Goal: Task Accomplishment & Management: Complete application form

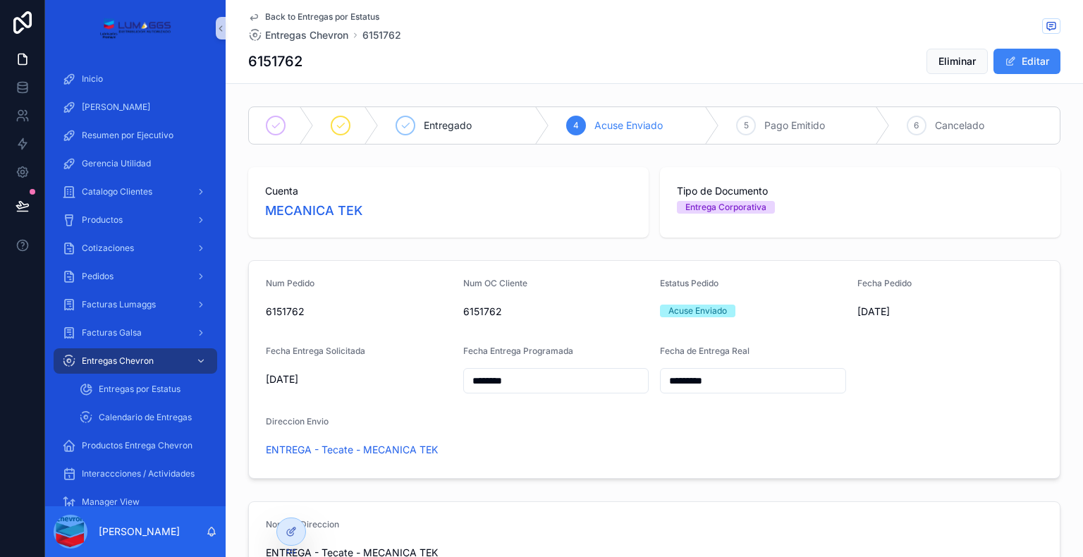
scroll to position [493, 0]
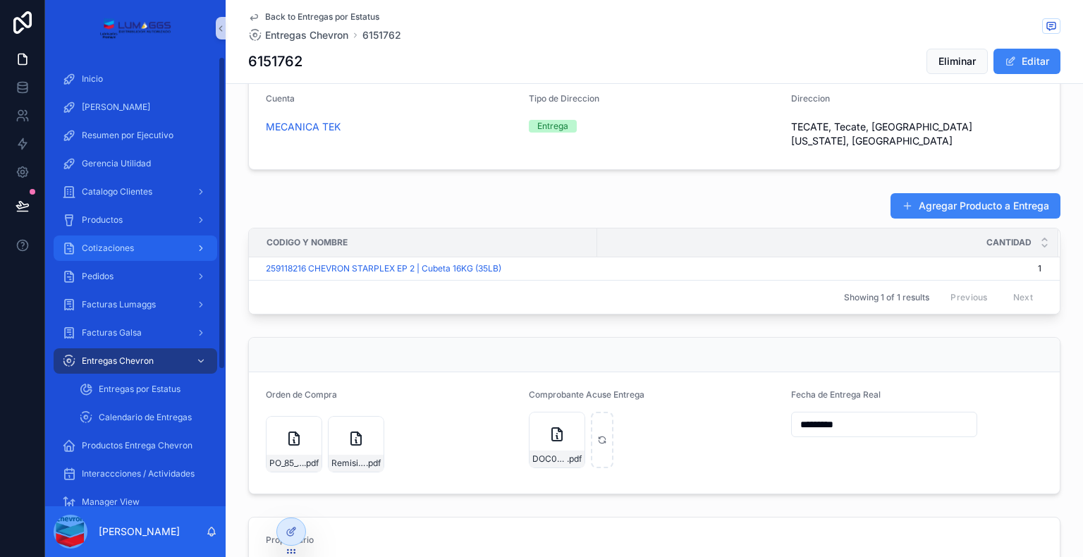
click at [155, 260] on link "Cotizaciones" at bounding box center [136, 247] width 164 height 25
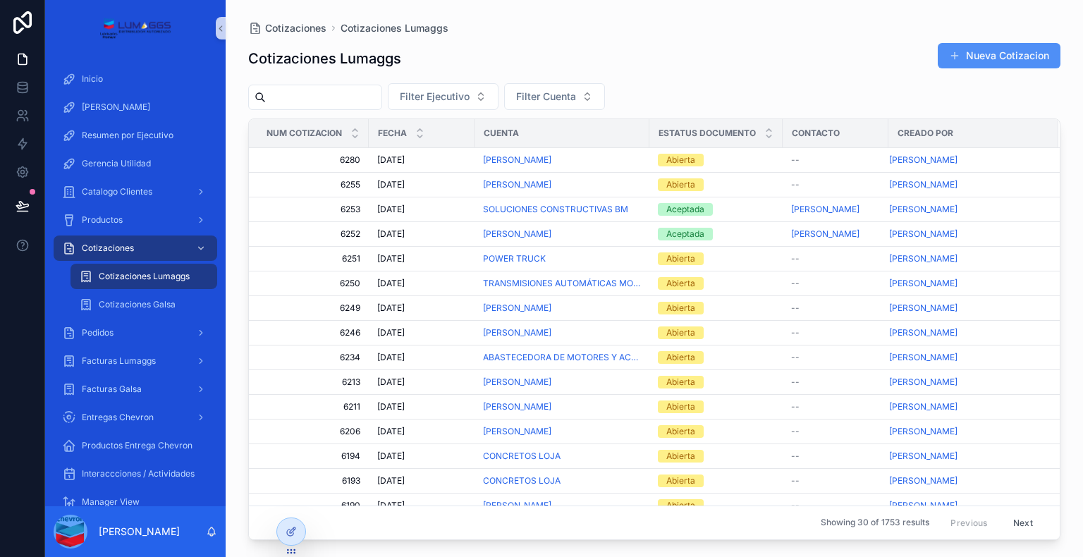
click at [977, 54] on button "Nueva Cotizacion" at bounding box center [998, 55] width 123 height 25
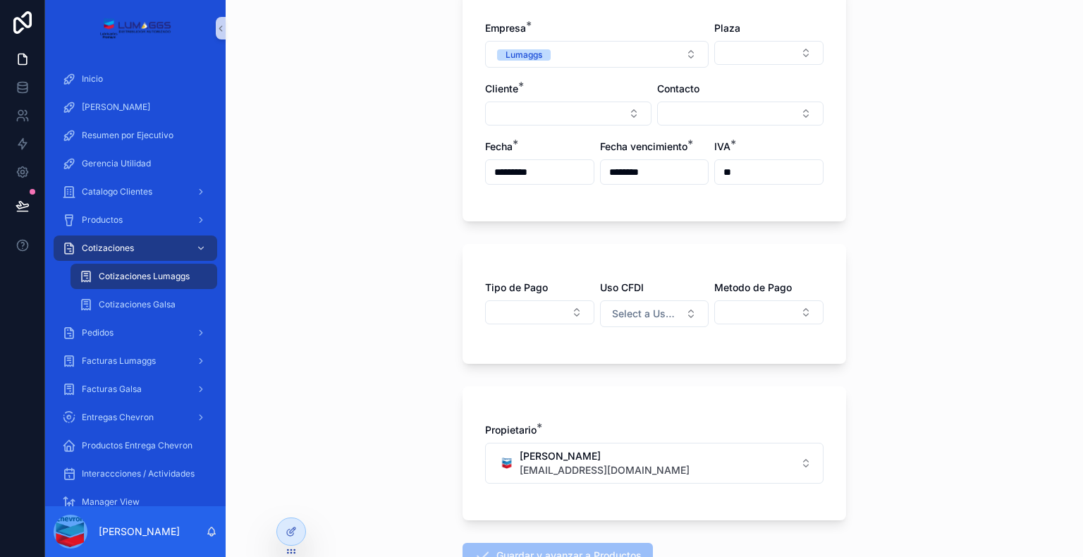
scroll to position [124, 0]
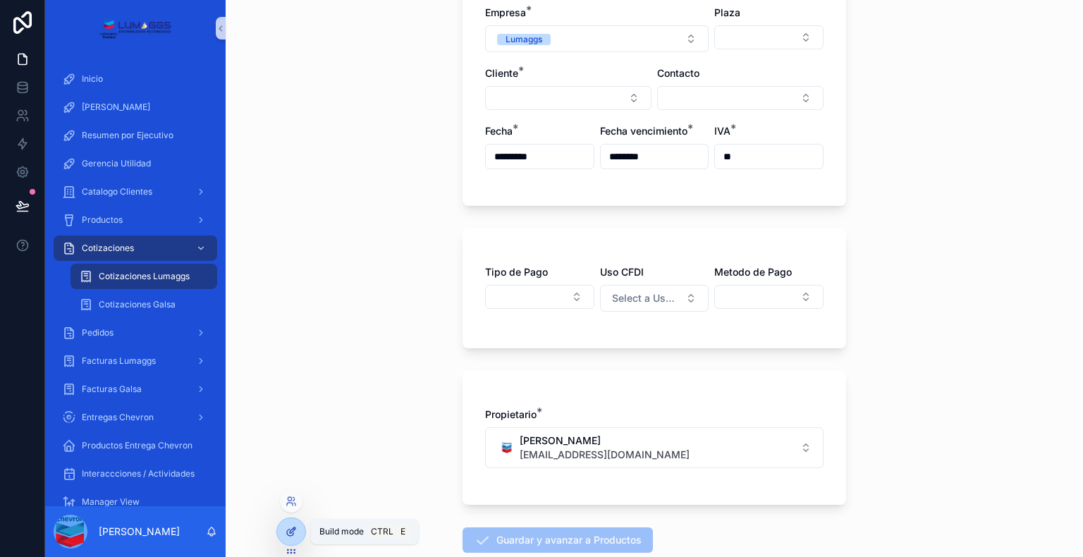
click at [297, 534] on div at bounding box center [291, 531] width 28 height 27
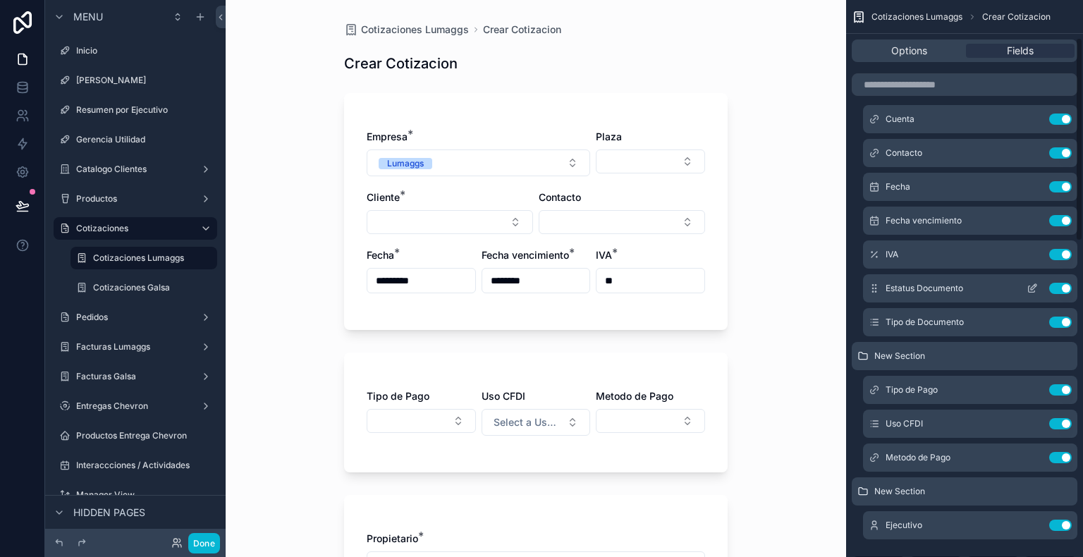
scroll to position [110, 0]
click at [1030, 457] on icon "scrollable content" at bounding box center [1033, 456] width 6 height 6
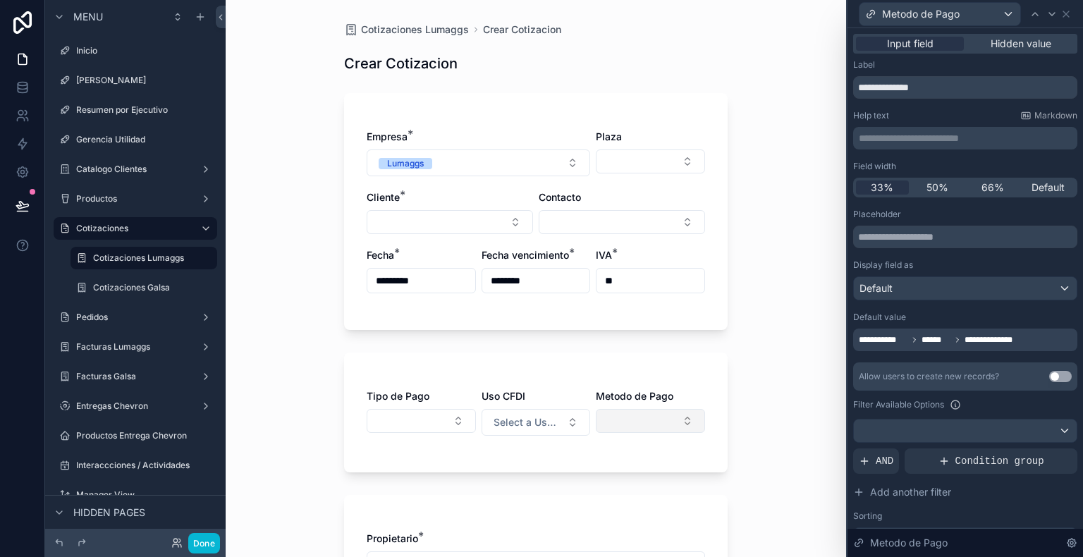
click at [677, 422] on button "Select Button" at bounding box center [650, 421] width 109 height 24
click at [736, 397] on div "Cotizaciones Lumaggs Crear Cotizacion Crear Cotizacion Empresa * Lumaggs Plaza …" at bounding box center [536, 278] width 620 height 557
click at [211, 541] on button "Done" at bounding box center [204, 543] width 32 height 20
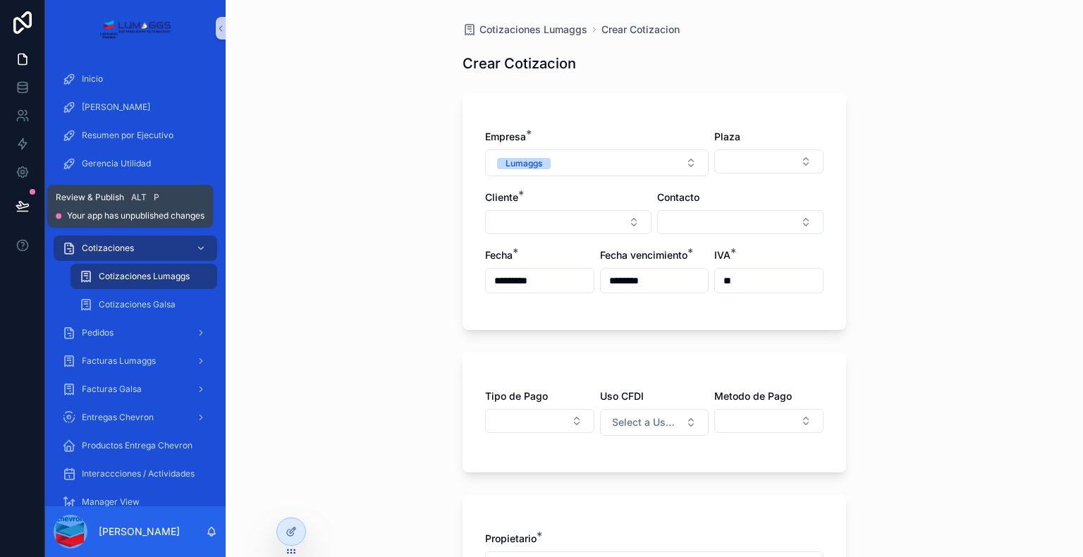
click at [118, 204] on div "Review & Publish Alt P" at bounding box center [130, 197] width 149 height 14
click at [28, 204] on icon at bounding box center [23, 206] width 14 height 14
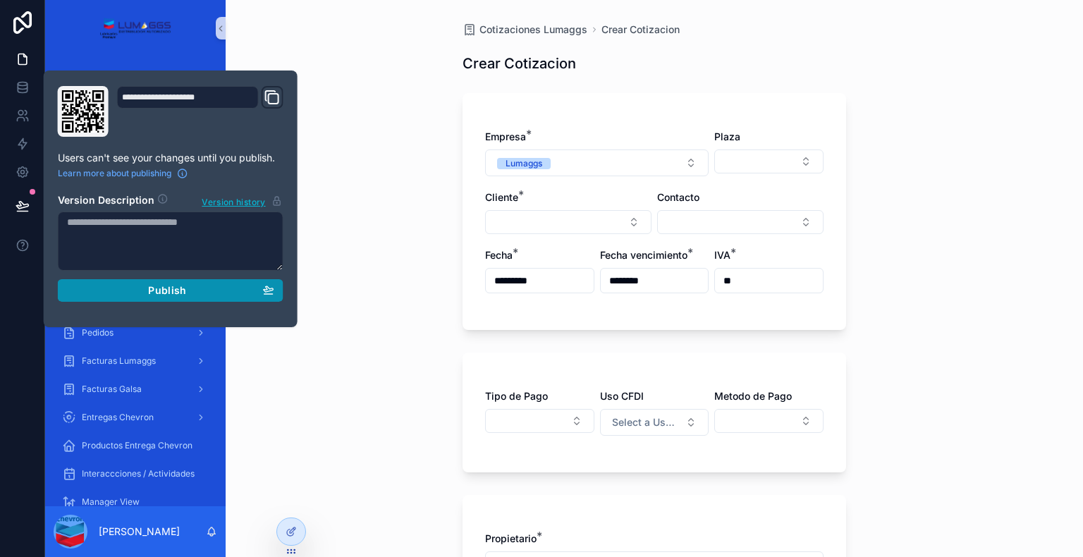
click at [154, 288] on span "Publish" at bounding box center [167, 290] width 38 height 13
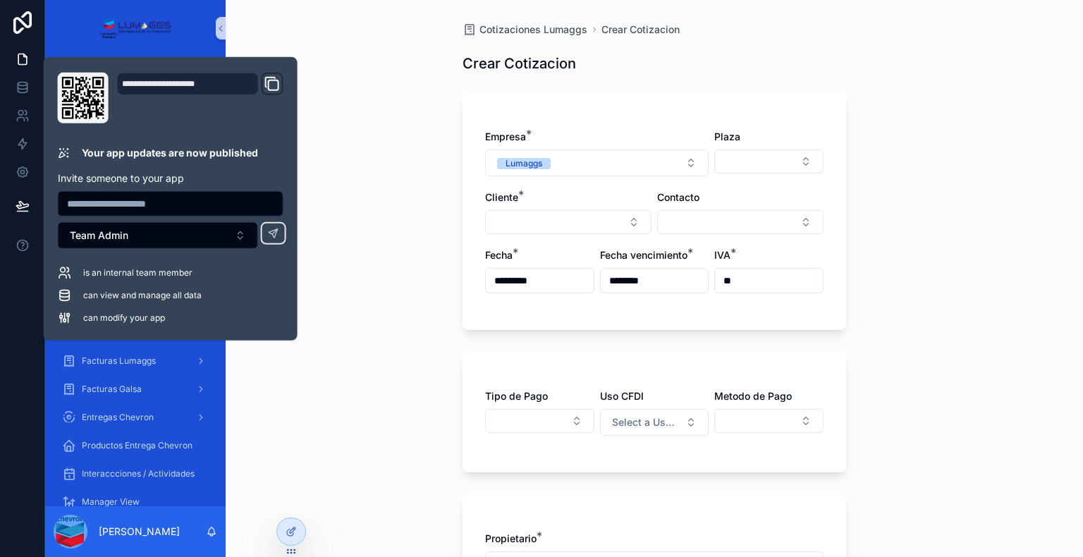
drag, startPoint x: 409, startPoint y: 211, endPoint x: 370, endPoint y: 216, distance: 39.1
click at [409, 211] on div "Cotizaciones Lumaggs Crear Cotizacion Crear Cotizacion Empresa * Lumaggs Plaza …" at bounding box center [654, 278] width 857 height 557
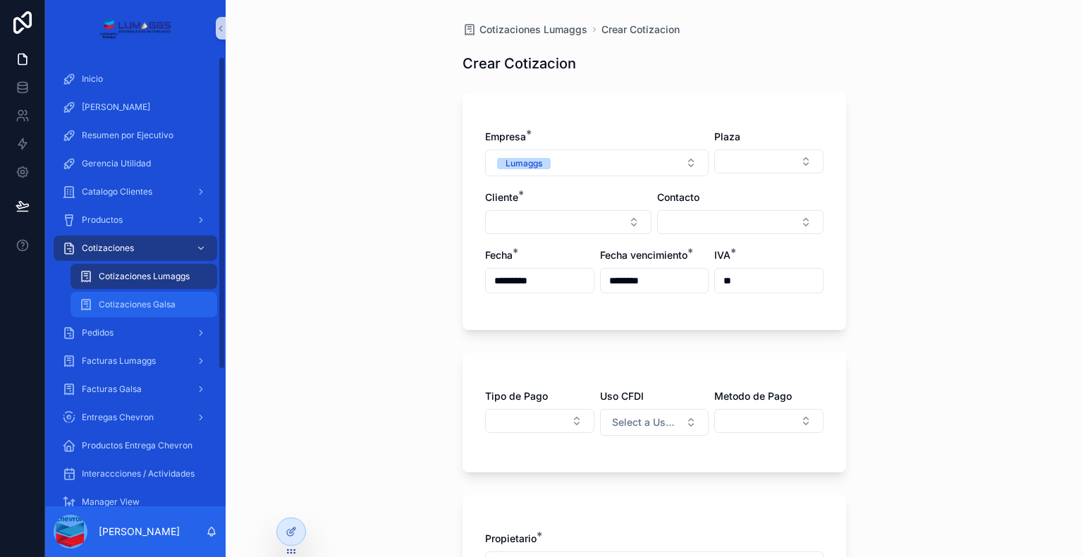
click at [143, 304] on span "Cotizaciones Galsa" at bounding box center [137, 304] width 77 height 11
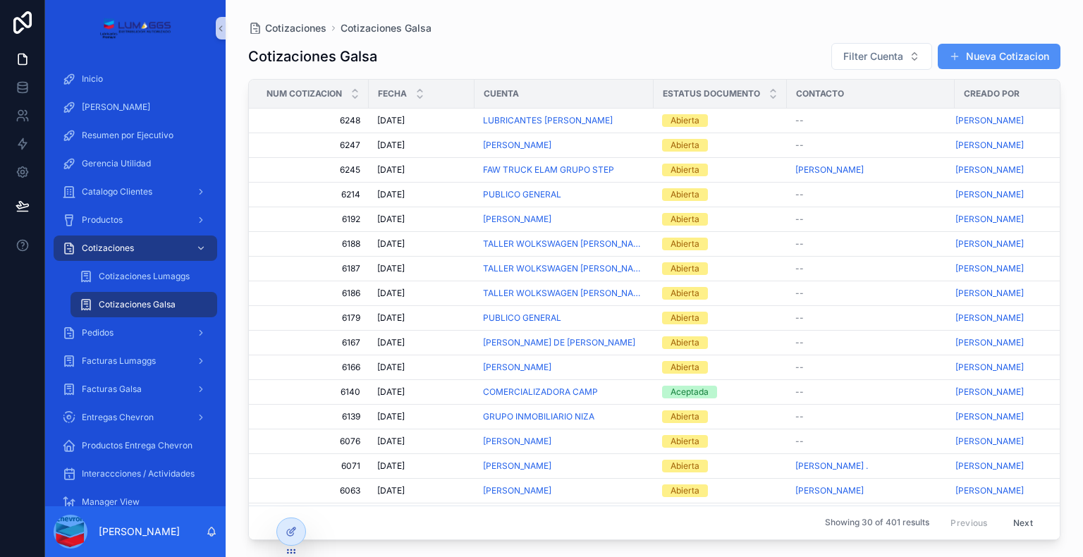
click at [989, 55] on button "Nueva Cotizacion" at bounding box center [998, 56] width 123 height 25
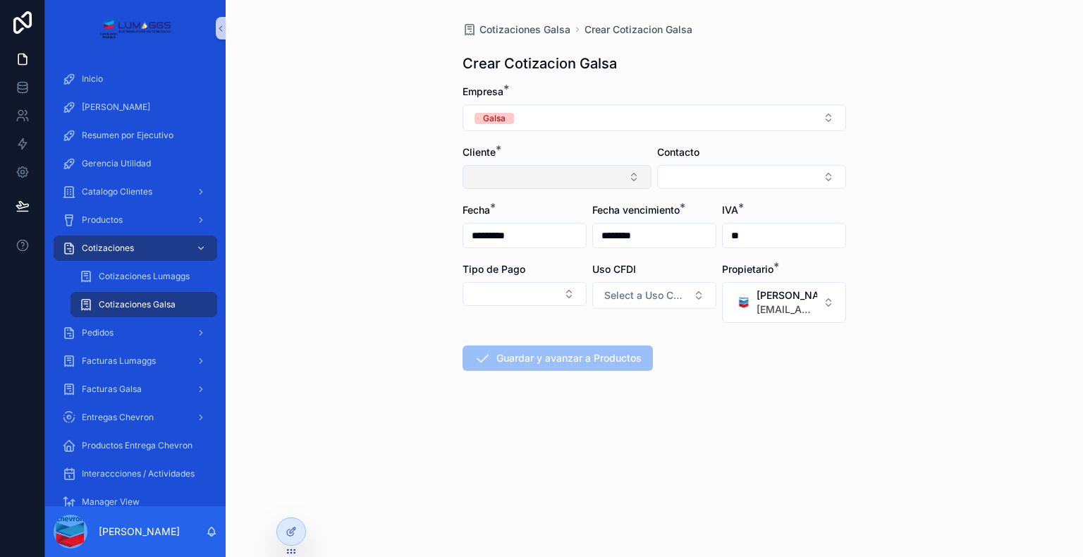
click at [588, 179] on button "Select Button" at bounding box center [556, 177] width 189 height 24
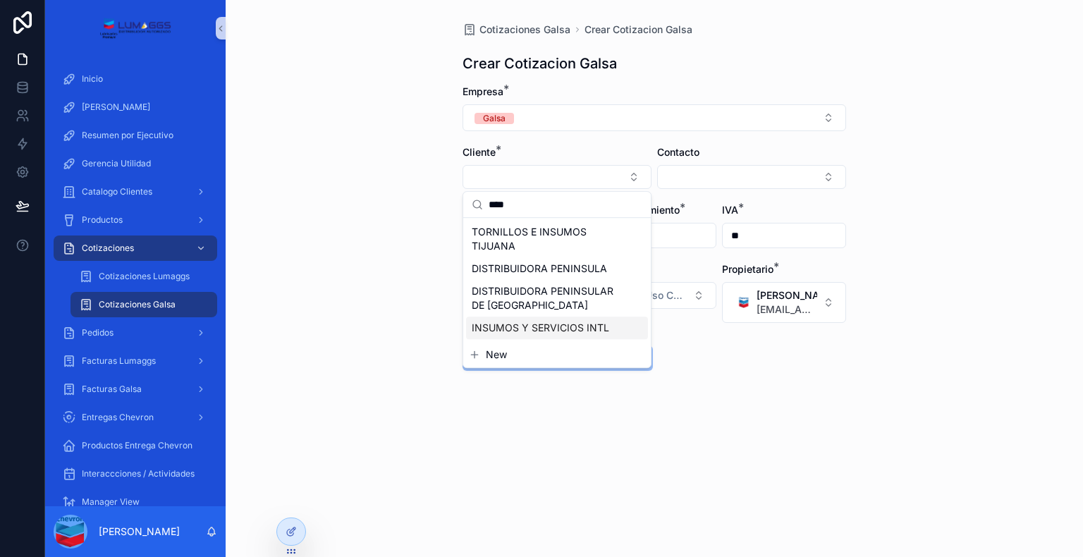
type input "****"
click at [546, 331] on span "INSUMOS Y SERVICIOS INTL" at bounding box center [540, 328] width 137 height 14
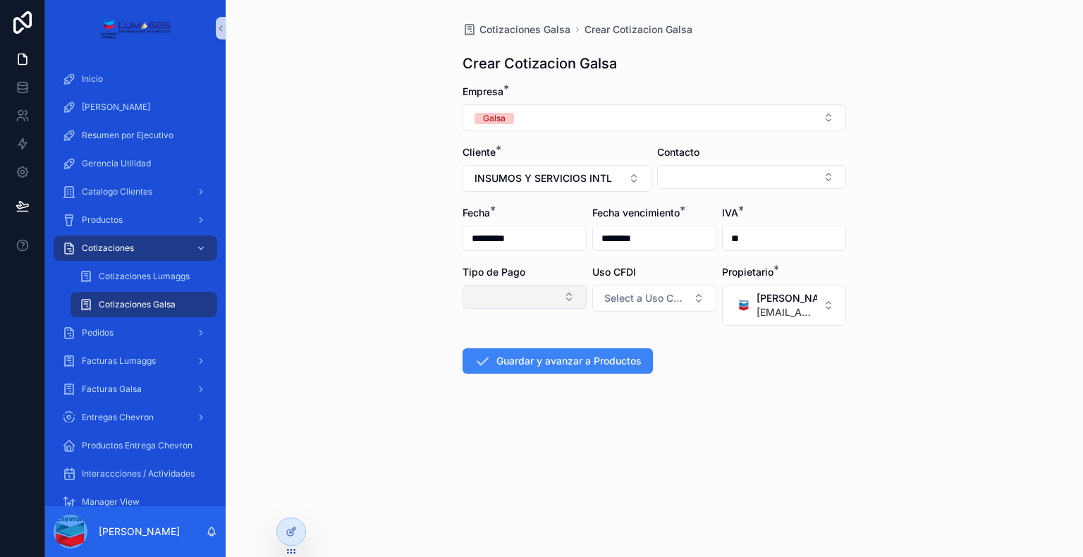
click at [521, 299] on button "Select Button" at bounding box center [524, 297] width 124 height 24
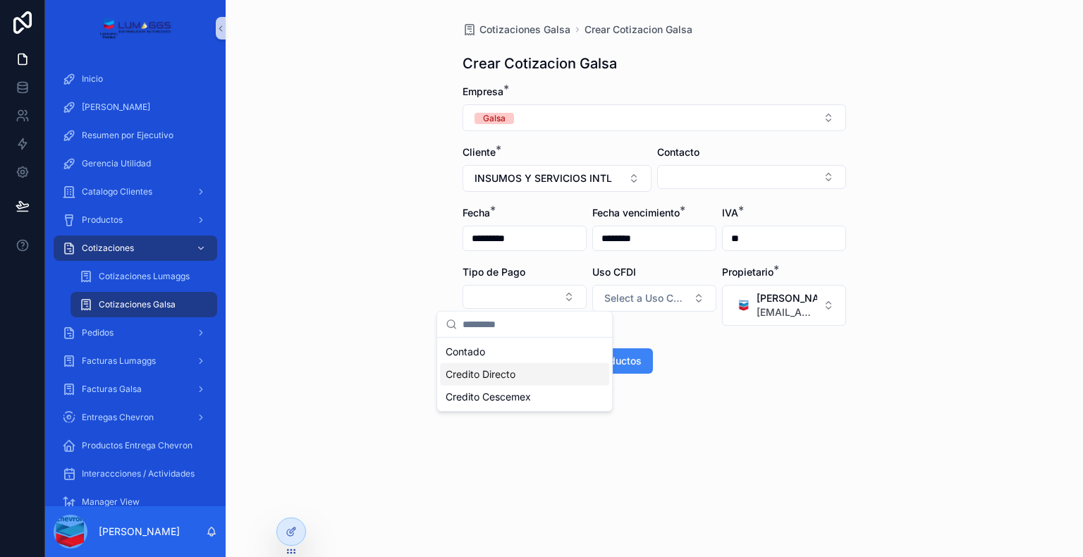
click at [481, 376] on span "Credito Directo" at bounding box center [480, 374] width 70 height 14
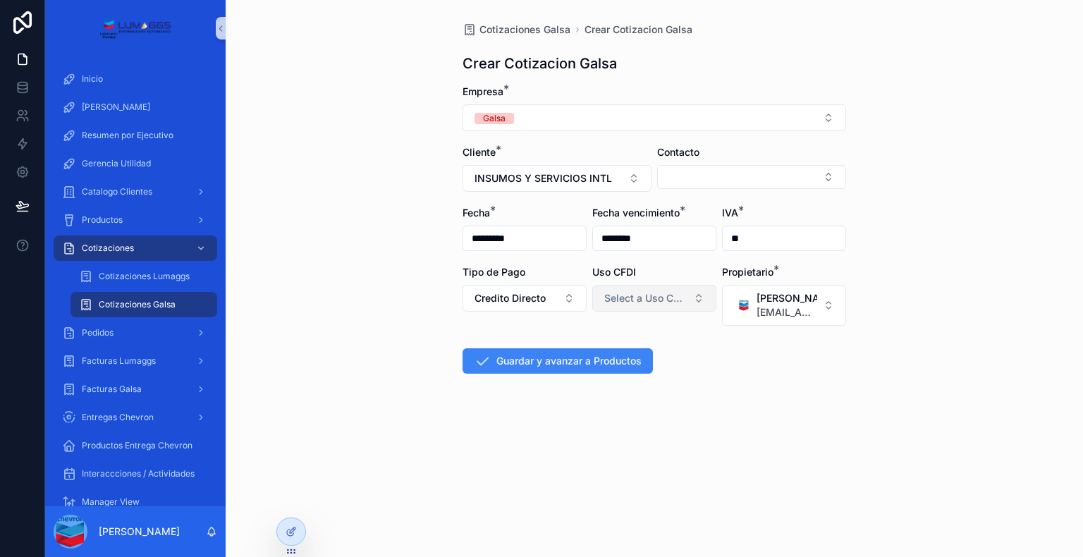
click at [643, 302] on span "Select a Uso CFDI" at bounding box center [645, 298] width 83 height 14
click at [603, 372] on div "Adquisicion de Mercancia" at bounding box center [635, 375] width 103 height 13
click at [528, 359] on button "Guardar y avanzar a Productos" at bounding box center [557, 360] width 190 height 25
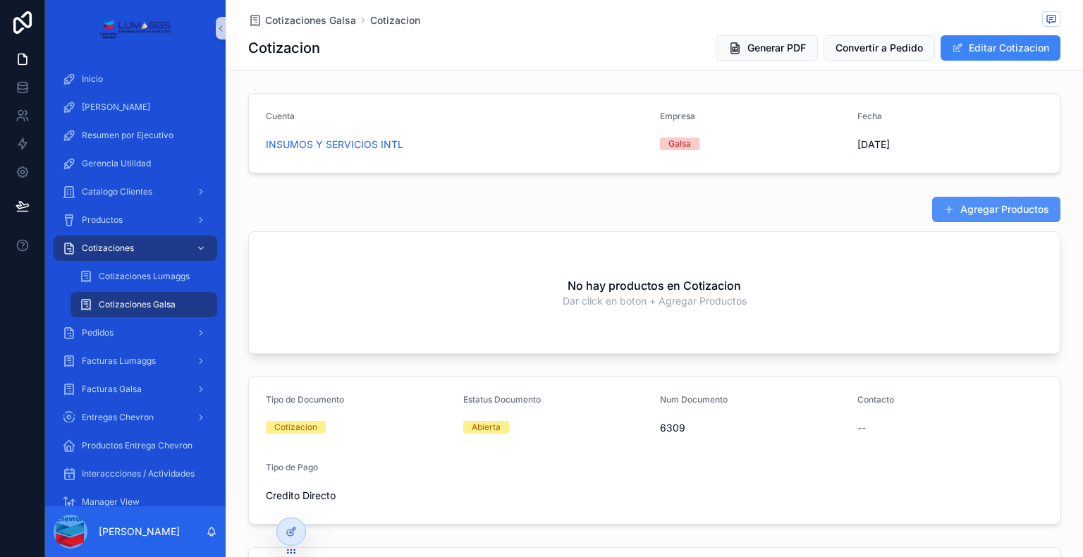
click at [1010, 202] on button "Agregar Productos" at bounding box center [996, 209] width 128 height 25
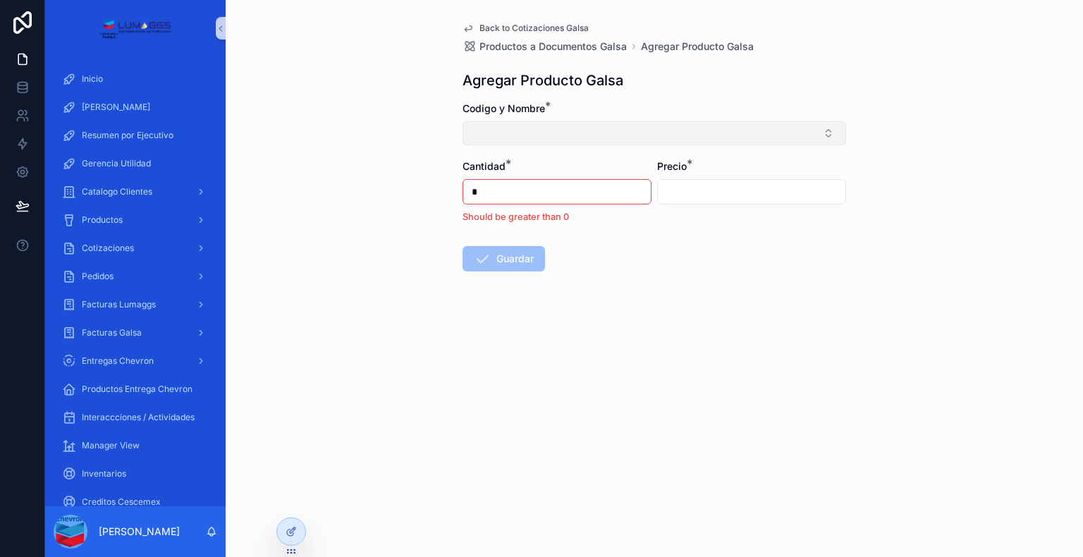
click at [791, 125] on button "Select Button" at bounding box center [653, 133] width 383 height 24
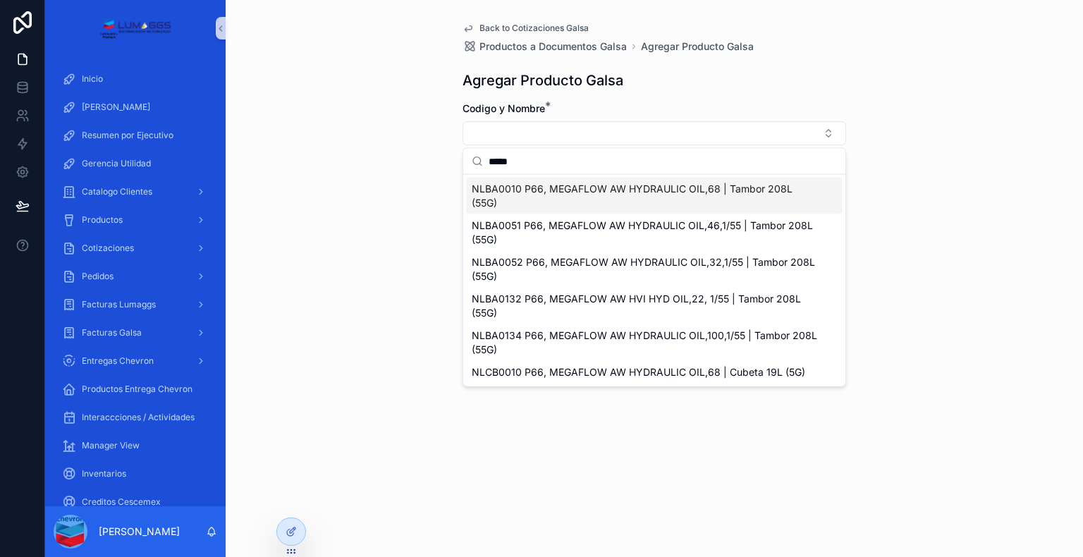
type input "*****"
click at [700, 198] on span "NLBA0010 P66, MEGAFLOW AW HYDRAULIC OIL,68 | Tambor 208L (55G)" at bounding box center [646, 196] width 348 height 28
type input "**********"
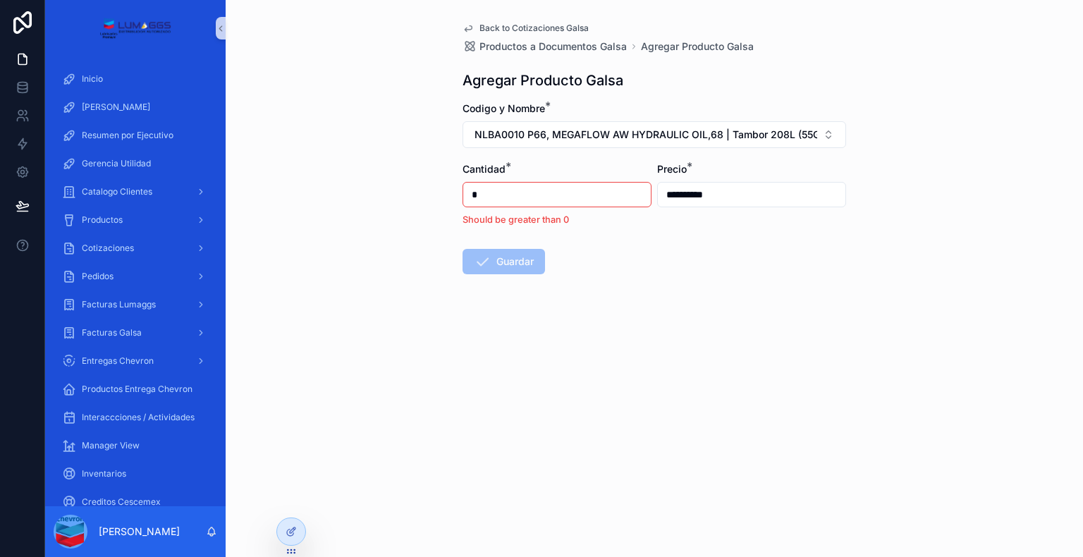
click at [504, 194] on input "*" at bounding box center [556, 195] width 187 height 20
click at [496, 199] on input "******" at bounding box center [556, 195] width 187 height 20
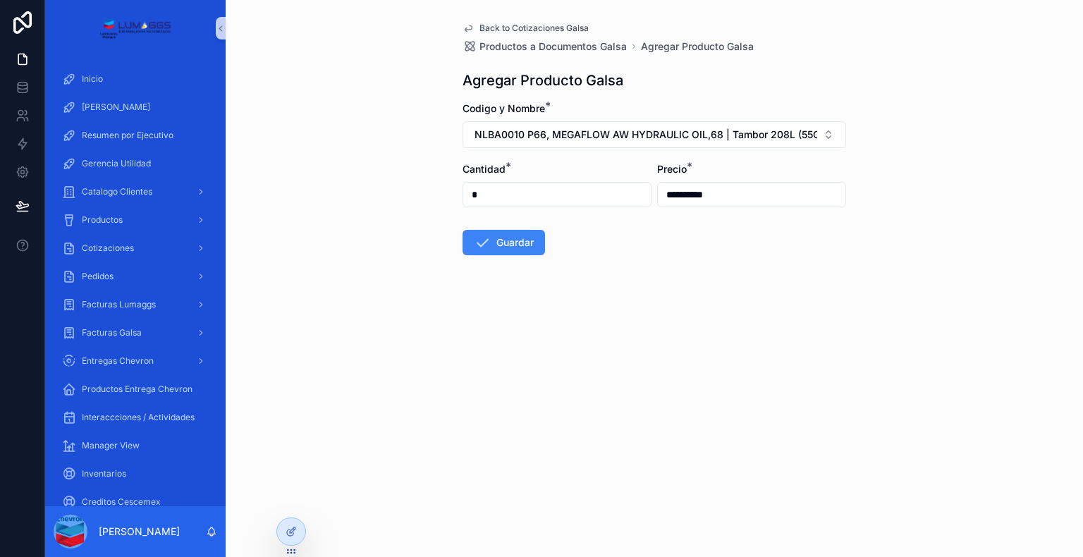
type input "*"
click at [694, 193] on input "**********" at bounding box center [751, 195] width 187 height 20
type input "**********"
click at [521, 238] on button "Guardar" at bounding box center [503, 242] width 82 height 25
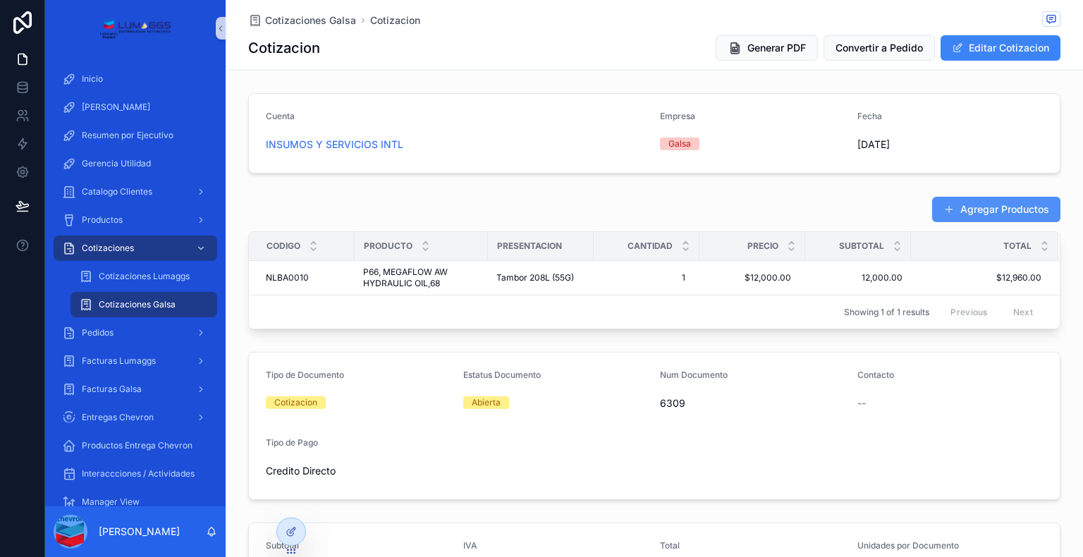
click at [946, 219] on button "Agregar Productos" at bounding box center [996, 209] width 128 height 25
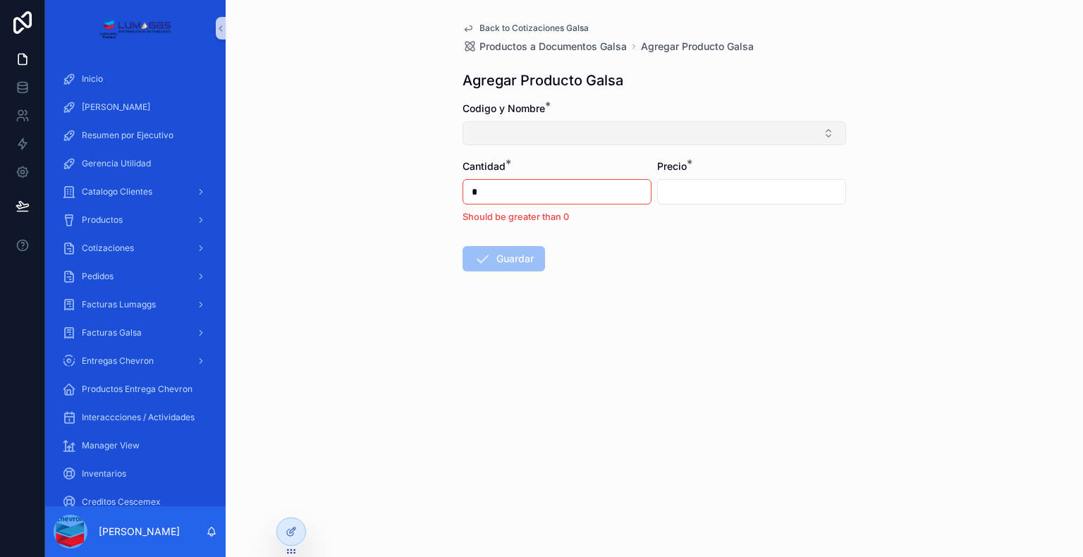
click at [713, 132] on button "Select Button" at bounding box center [653, 133] width 383 height 24
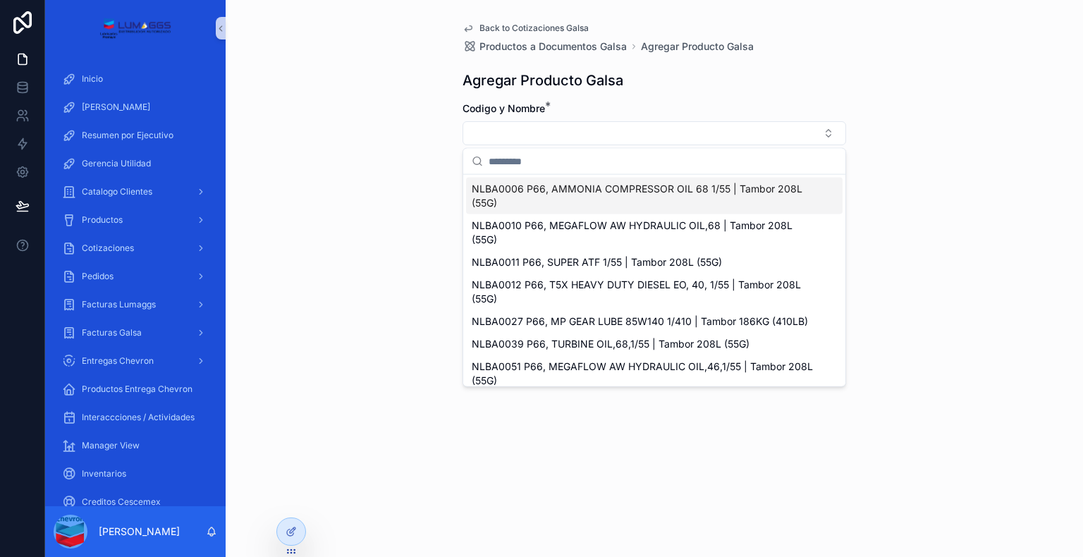
click at [586, 159] on input "scrollable content" at bounding box center [662, 161] width 348 height 25
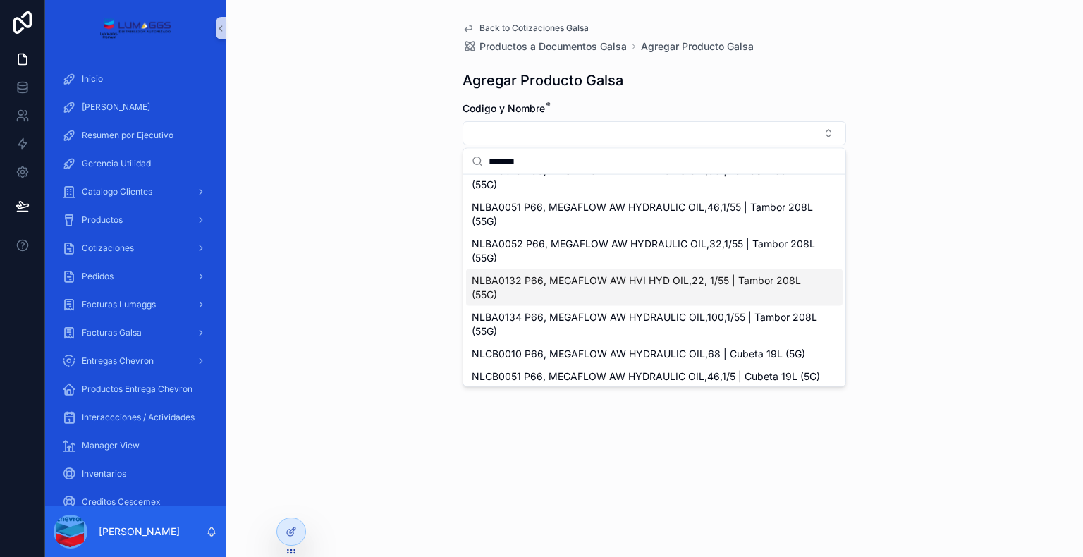
scroll to position [18, 0]
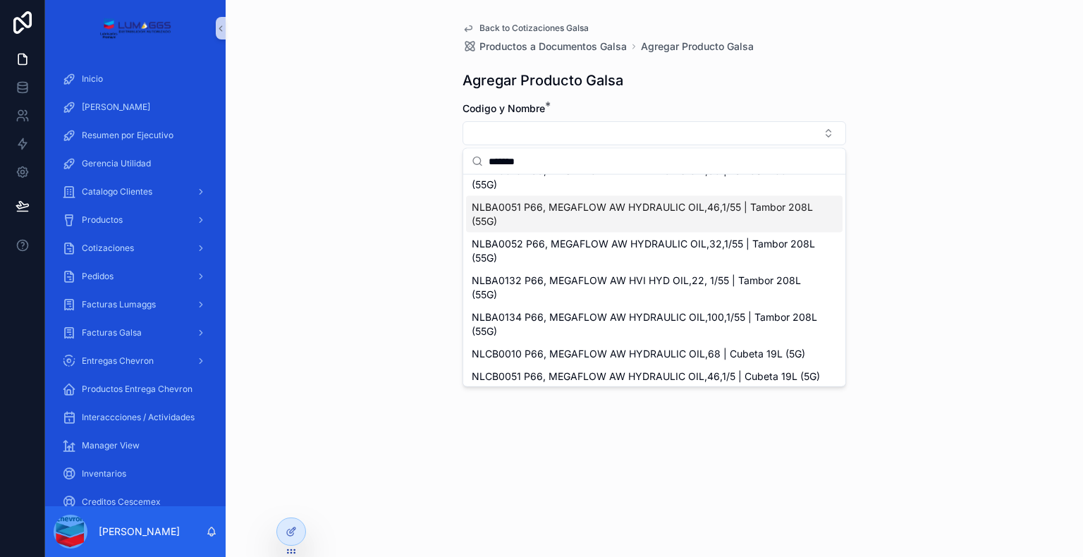
type input "*******"
click at [682, 211] on span "NLBA0051 P66, MEGAFLOW AW HYDRAULIC OIL,46,1/55 | Tambor 208L (55G)" at bounding box center [646, 214] width 348 height 28
type input "**********"
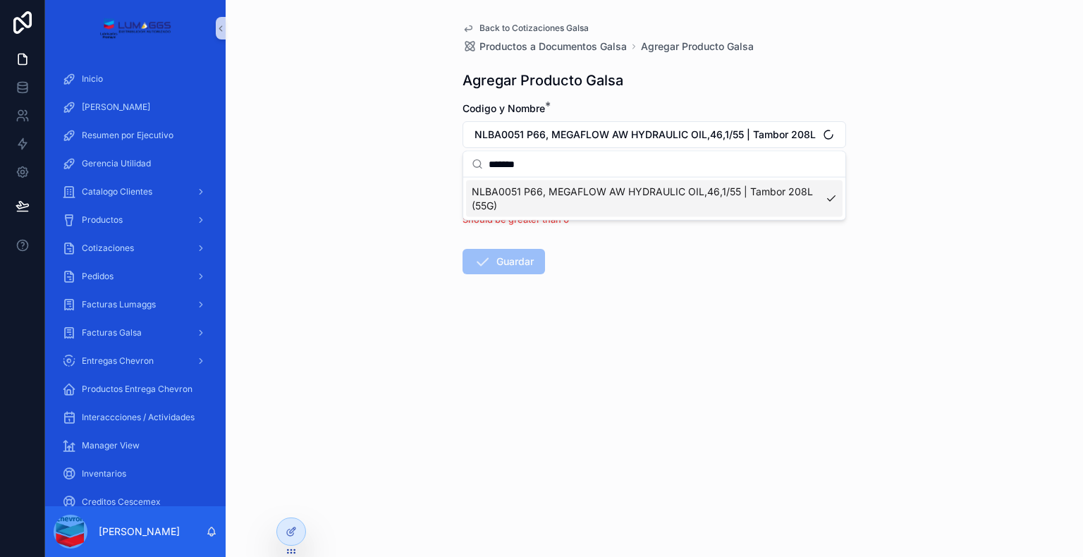
scroll to position [0, 0]
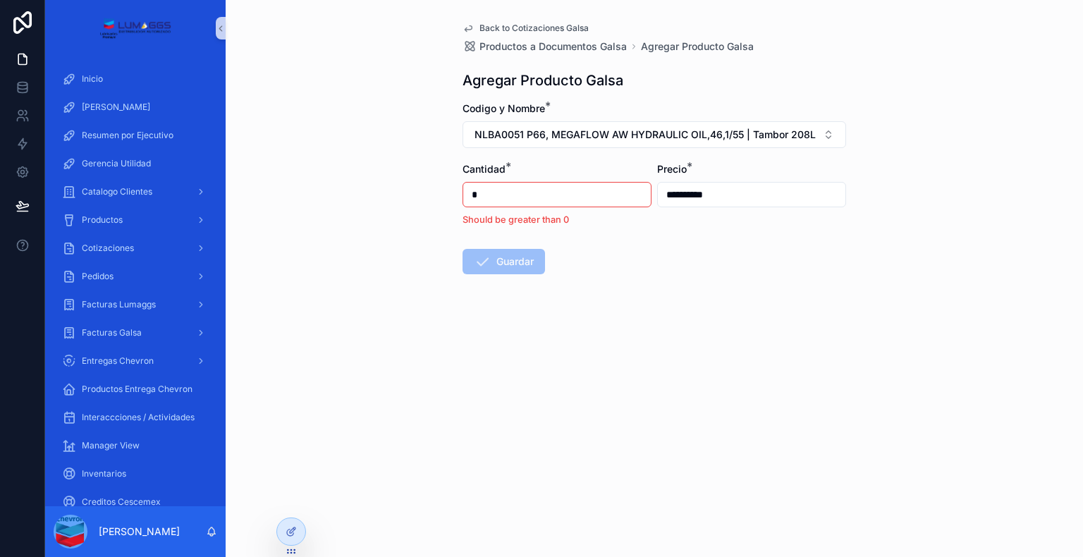
click at [523, 199] on input "*" at bounding box center [556, 195] width 187 height 20
type input "*"
click at [696, 192] on input "**********" at bounding box center [751, 195] width 187 height 20
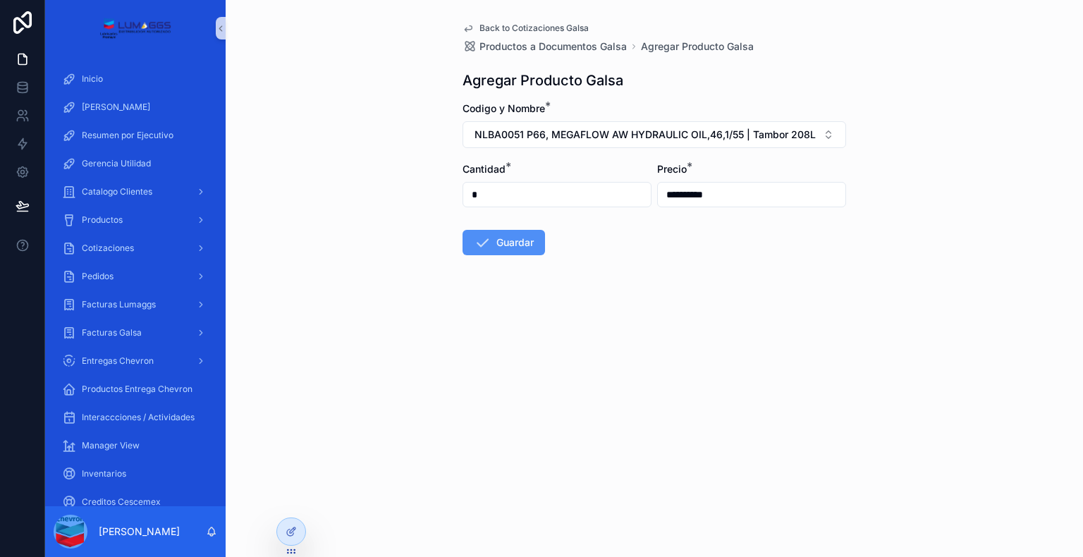
type input "**********"
click at [483, 239] on icon "scrollable content" at bounding box center [482, 242] width 17 height 17
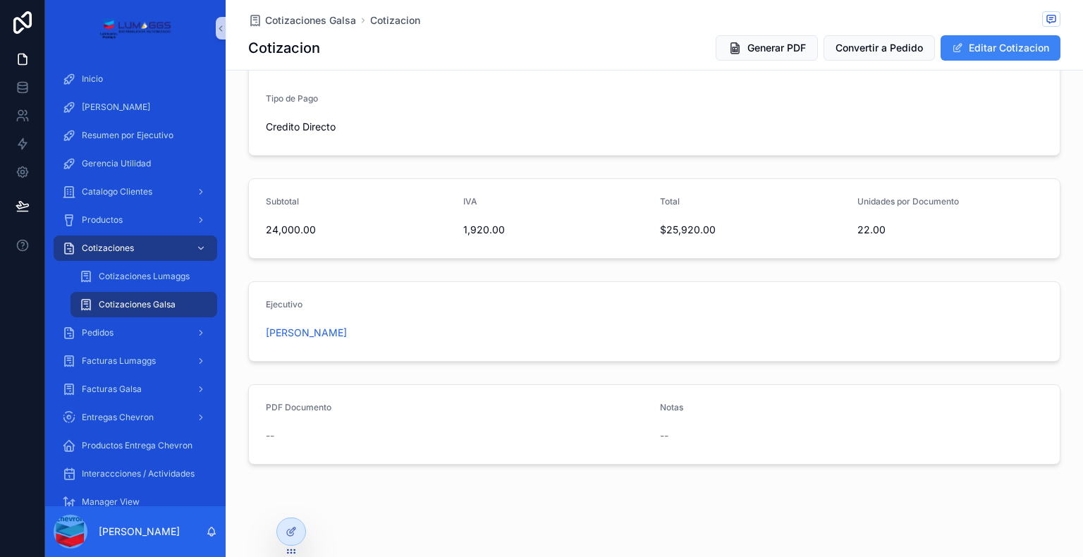
scroll to position [378, 0]
click at [795, 44] on span "Generar PDF" at bounding box center [776, 48] width 58 height 14
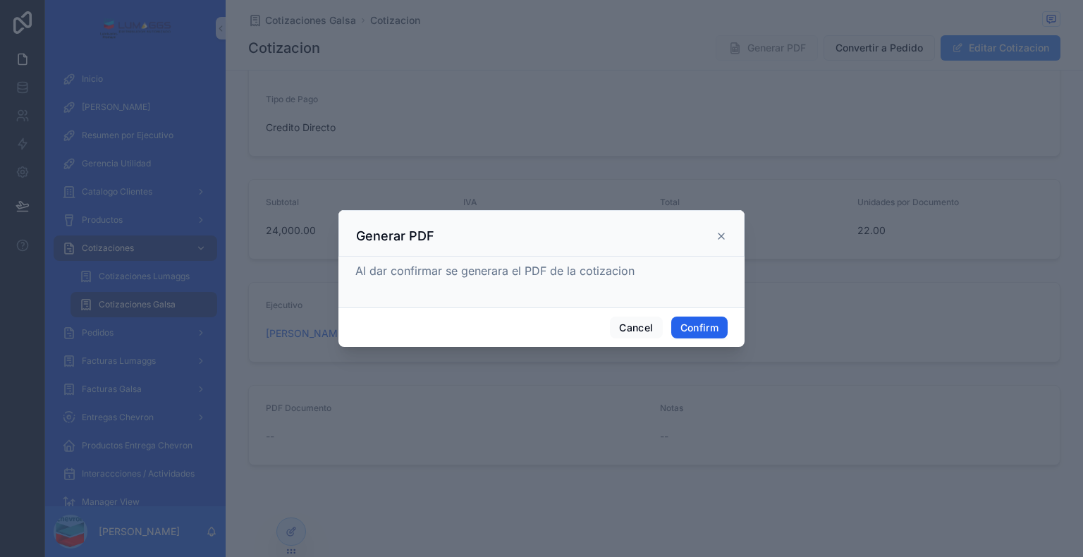
click at [705, 326] on button "Confirm" at bounding box center [699, 327] width 56 height 23
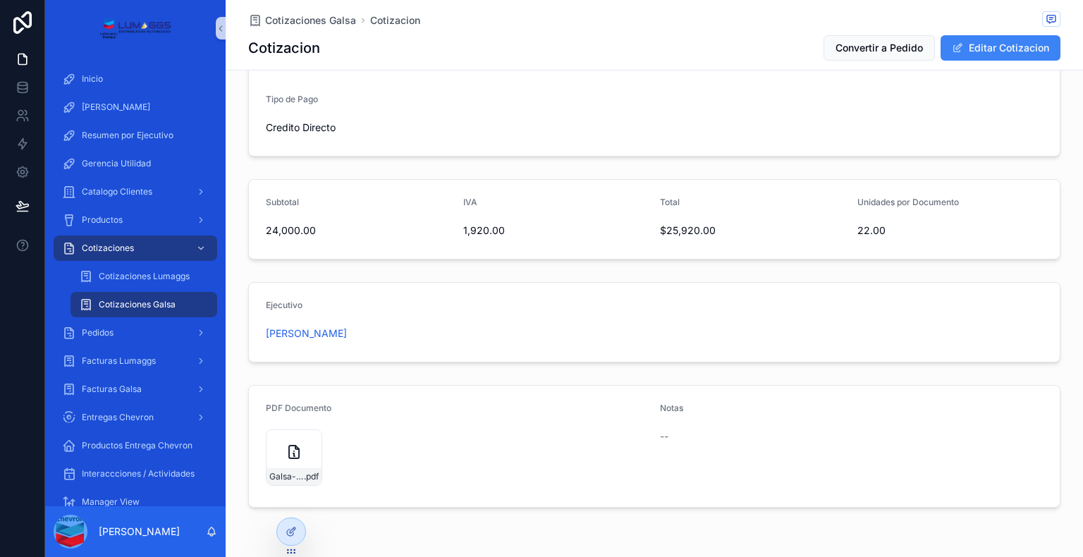
click at [416, 370] on div "Cuenta INSUMOS Y SERVICIOS INTL Empresa Galsa Fecha [DATE] Agregar Productos Co…" at bounding box center [654, 111] width 857 height 803
click at [285, 445] on icon "scrollable content" at bounding box center [293, 451] width 17 height 17
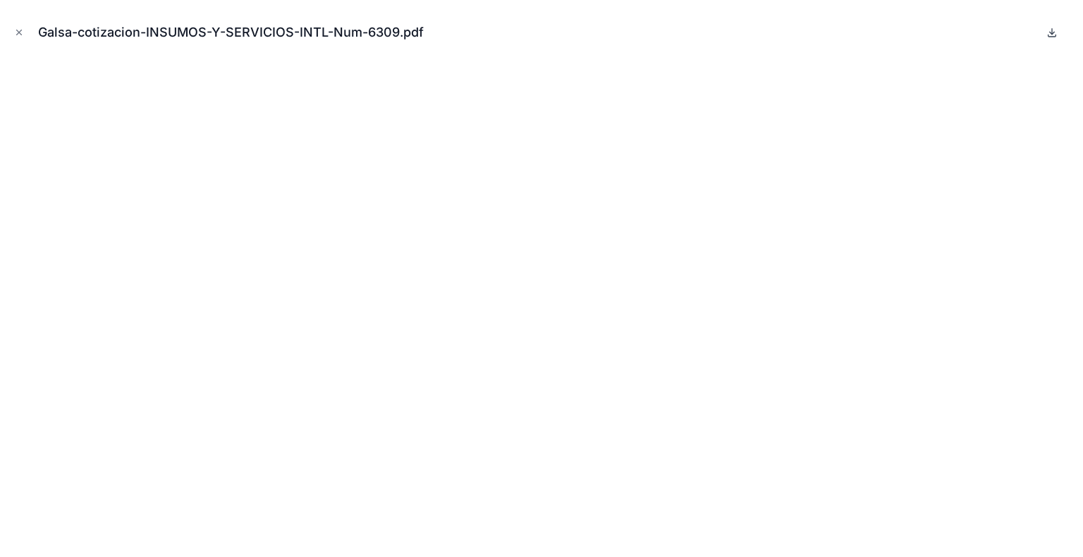
click at [1049, 35] on icon at bounding box center [1051, 32] width 11 height 11
